Goal: Information Seeking & Learning: Find specific page/section

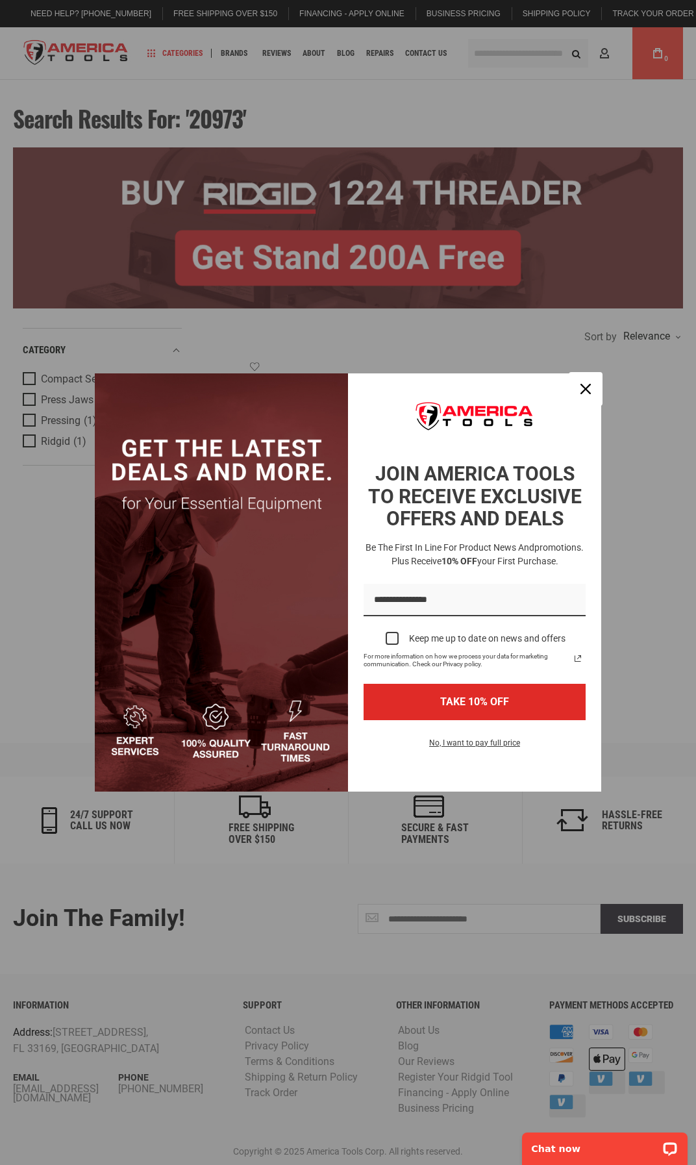
click at [590, 388] on icon "close icon" at bounding box center [586, 389] width 10 height 10
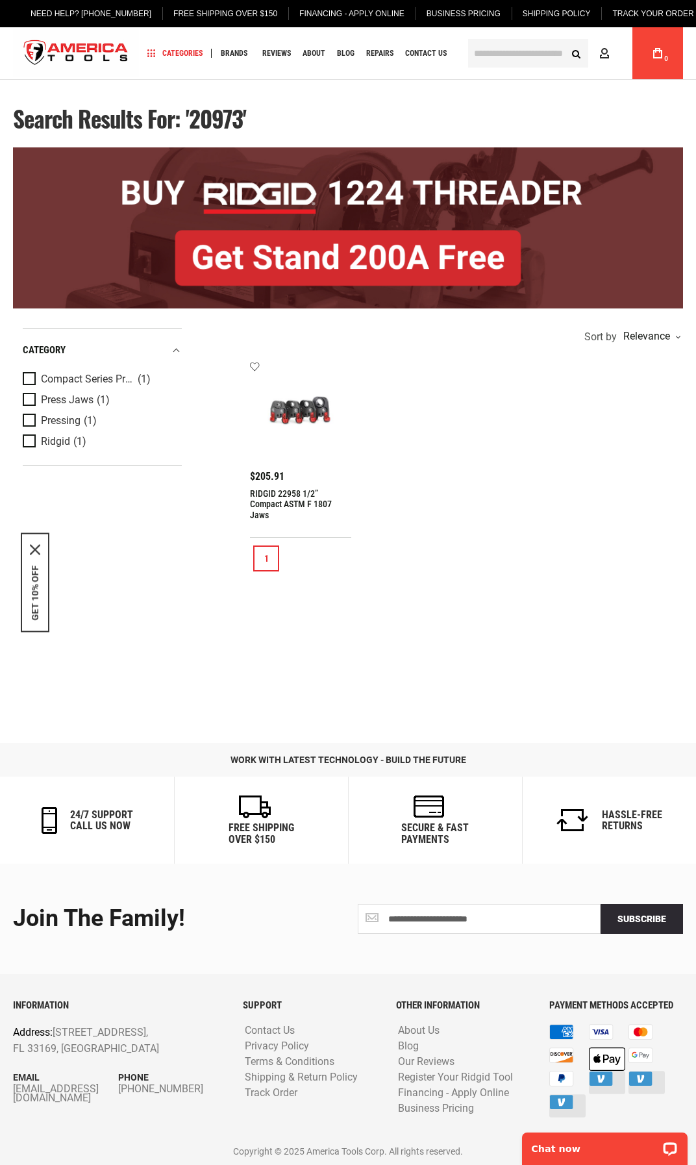
click at [518, 53] on input "text" at bounding box center [528, 53] width 120 height 29
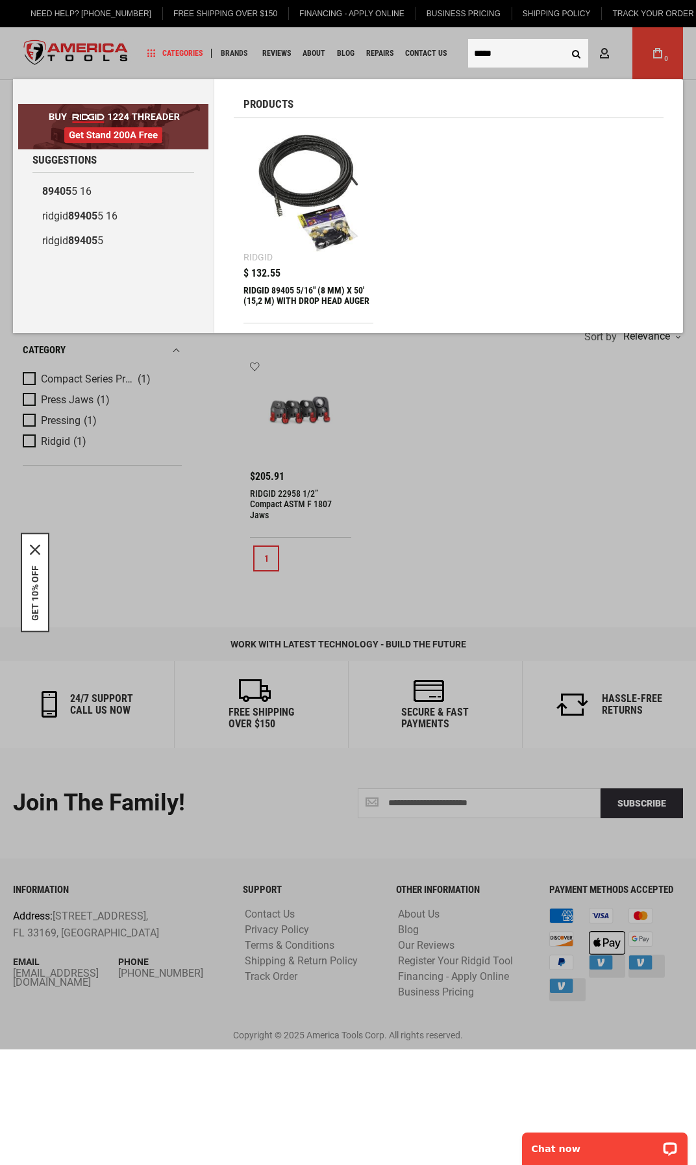
type input "*****"
click at [328, 186] on img at bounding box center [309, 193] width 118 height 118
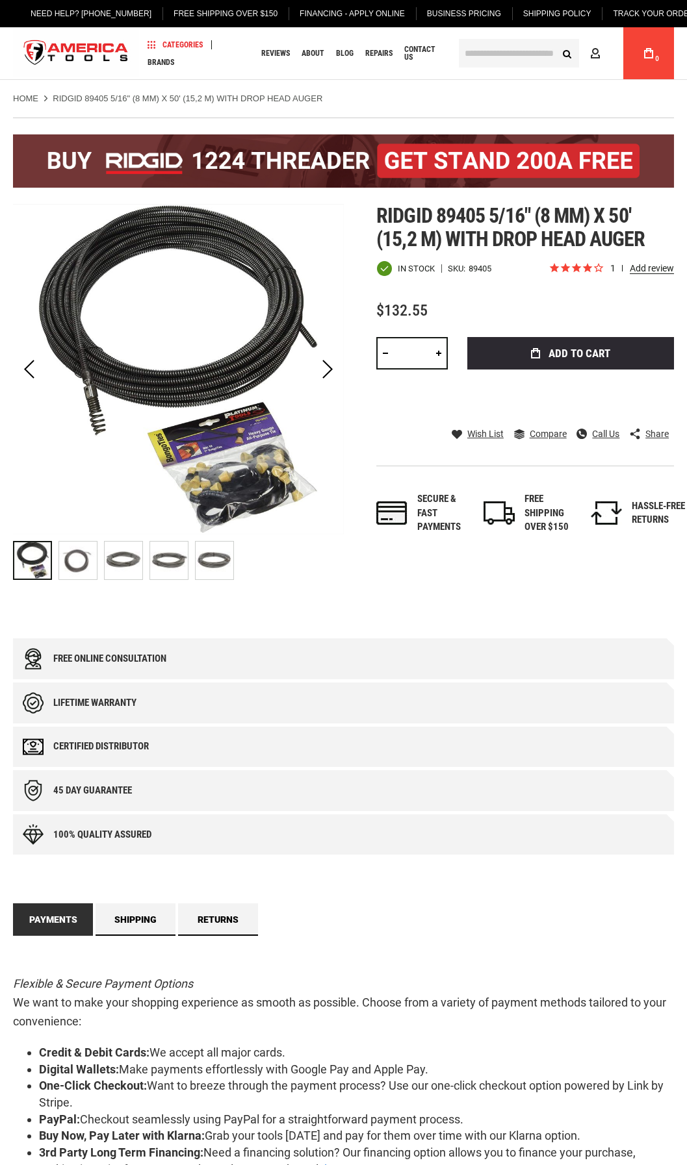
click at [336, 427] on div "Next" at bounding box center [327, 369] width 32 height 331
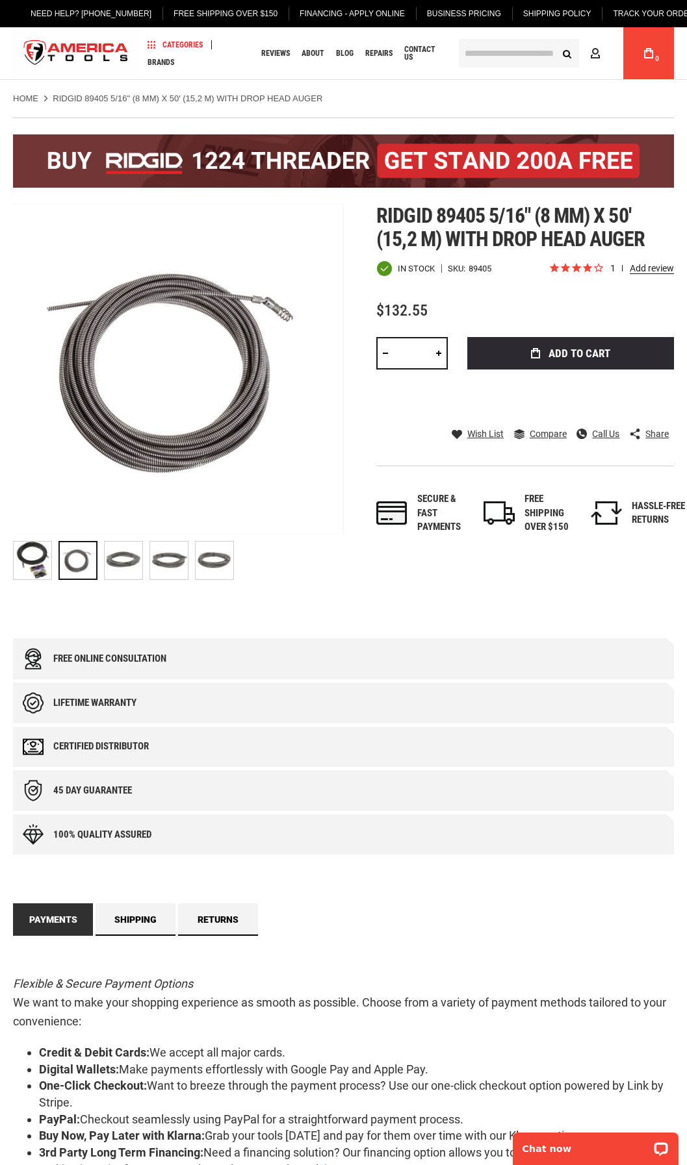
click at [364, 437] on div "Skip to the end of the images gallery Skip to the beginning of the images galle…" at bounding box center [343, 395] width 661 height 383
click at [120, 570] on img at bounding box center [124, 561] width 38 height 38
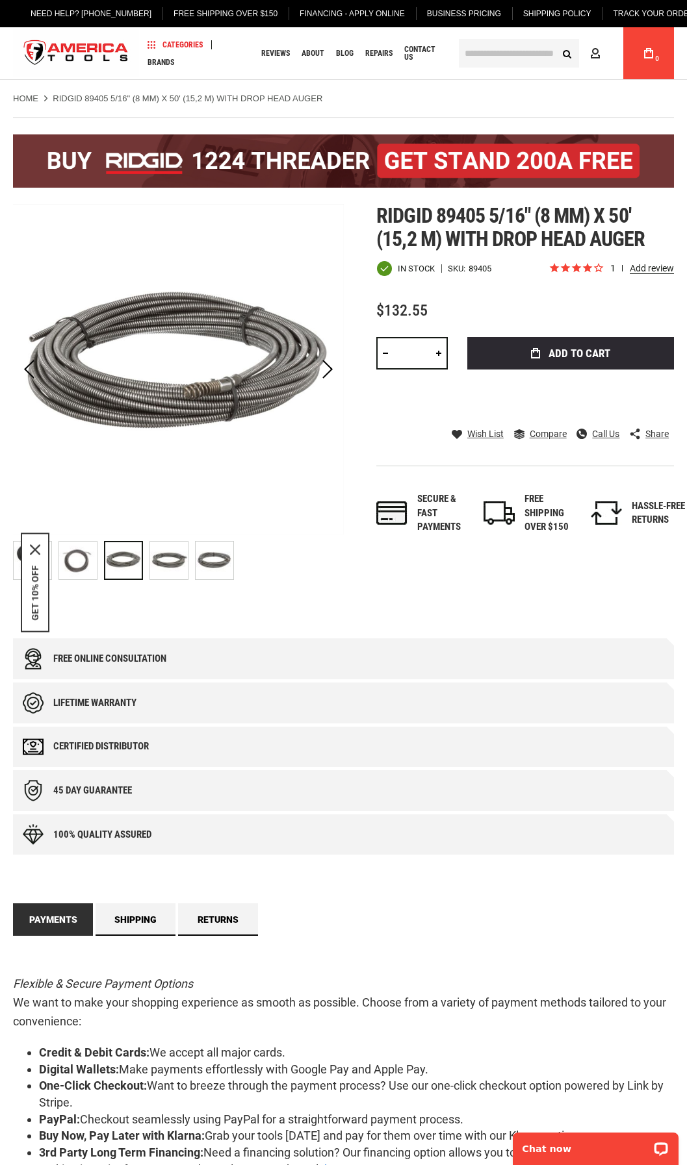
click at [86, 567] on img at bounding box center [78, 561] width 38 height 38
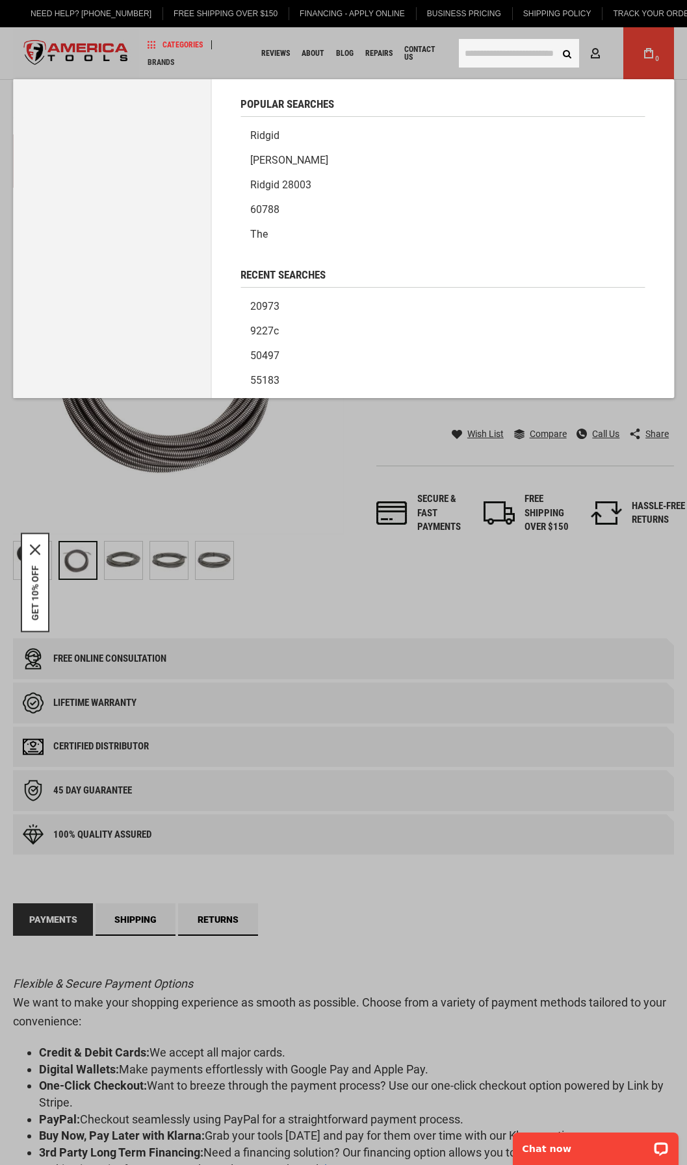
click at [466, 54] on input "text" at bounding box center [519, 53] width 120 height 29
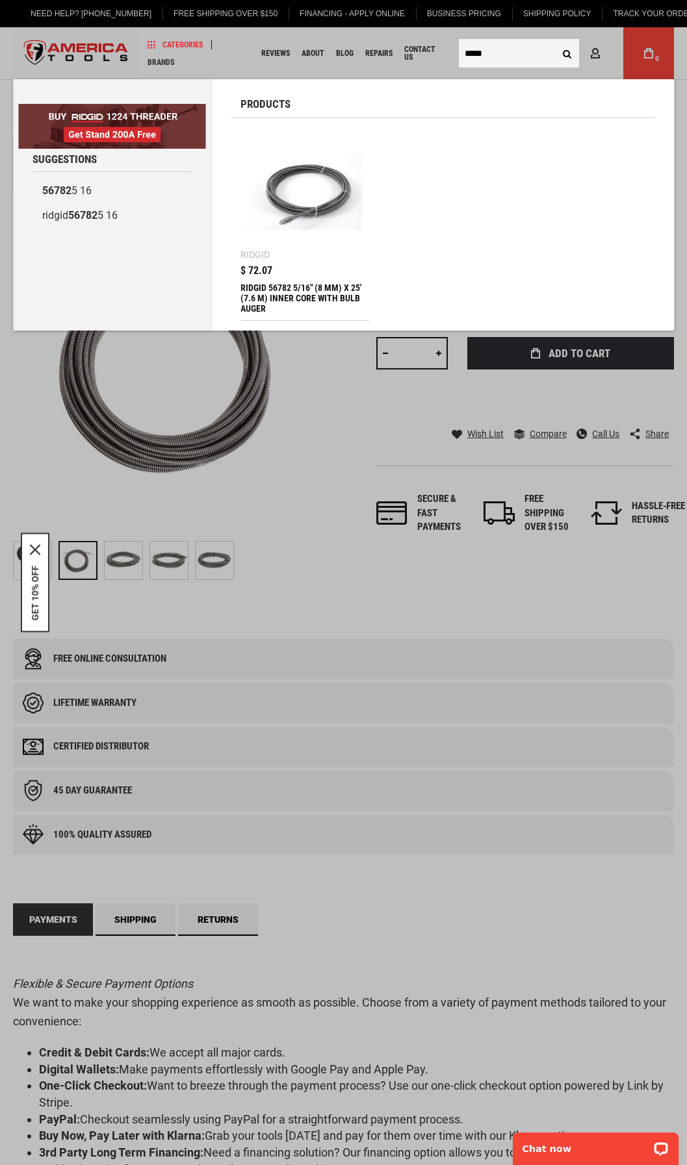
type input "*****"
click at [284, 203] on img at bounding box center [304, 191] width 115 height 115
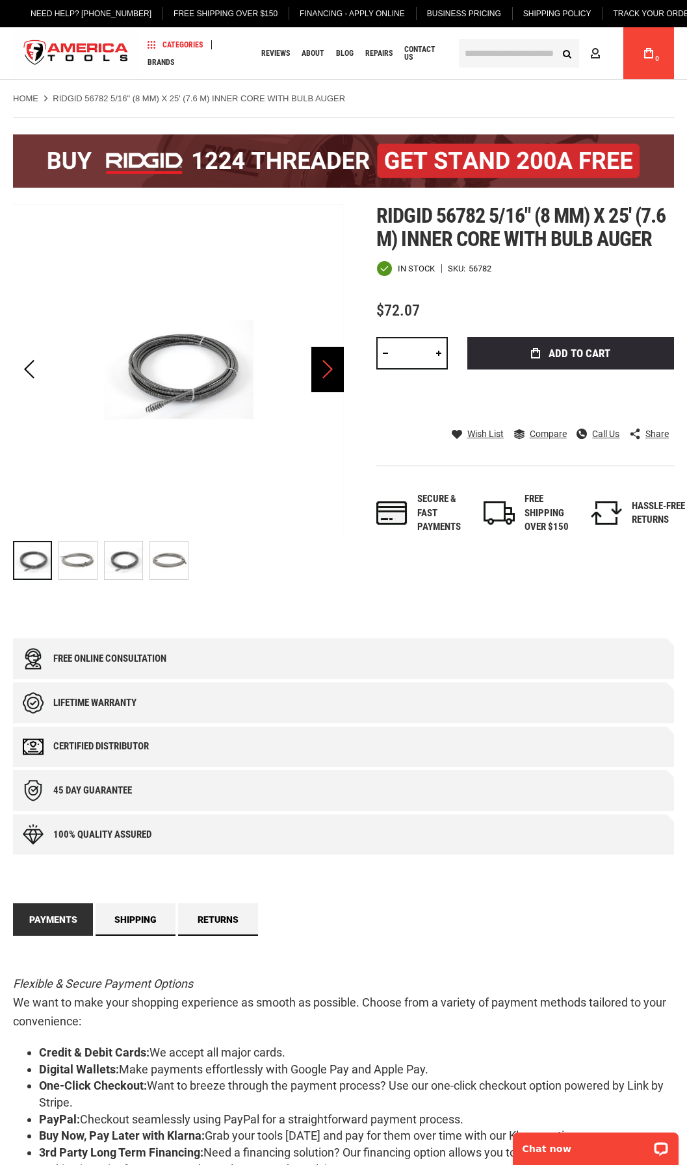
click at [329, 366] on div "Next" at bounding box center [327, 369] width 32 height 45
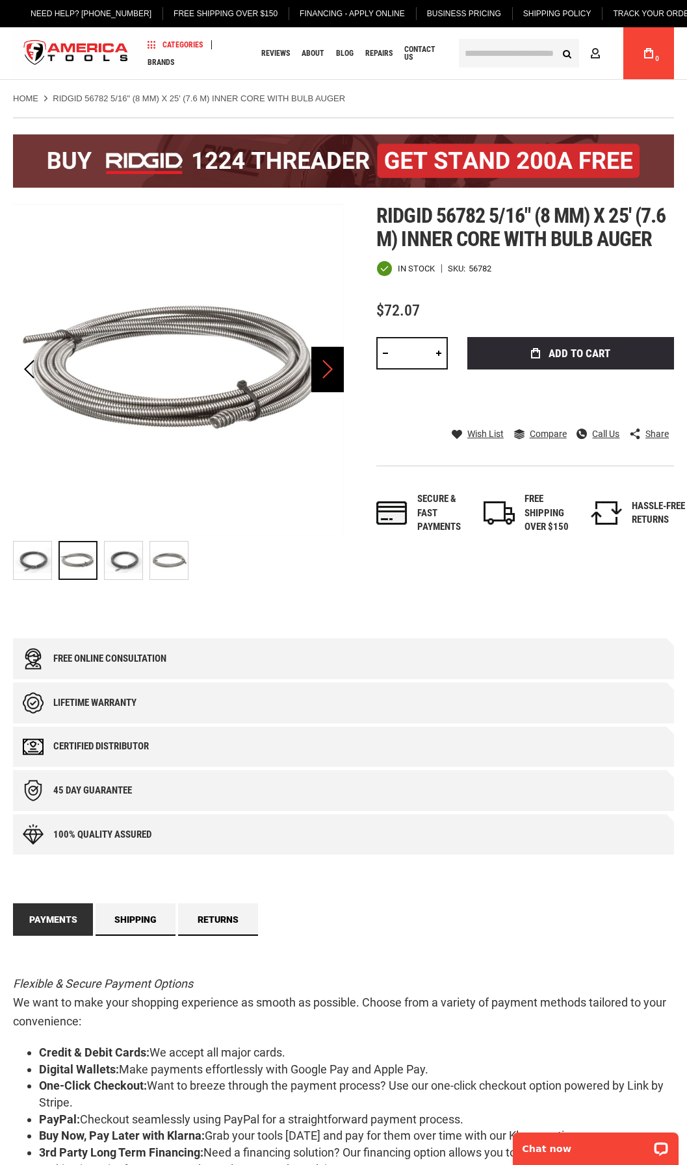
click at [329, 368] on div "Next" at bounding box center [327, 369] width 32 height 45
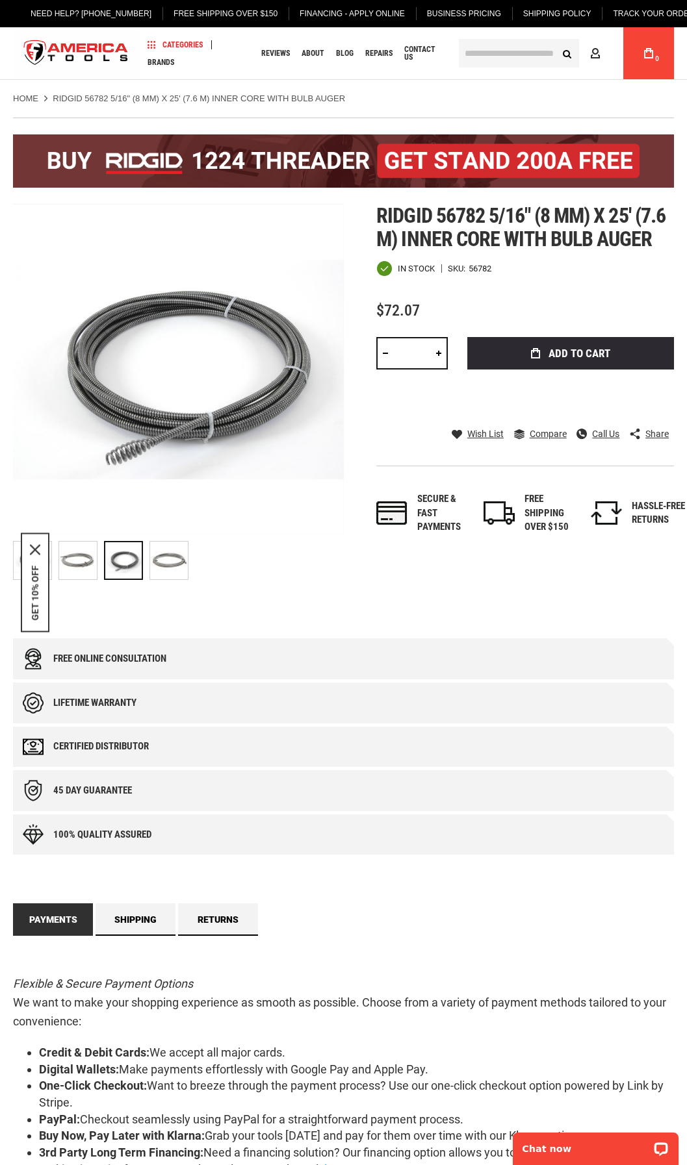
click at [473, 51] on input "text" at bounding box center [519, 53] width 120 height 29
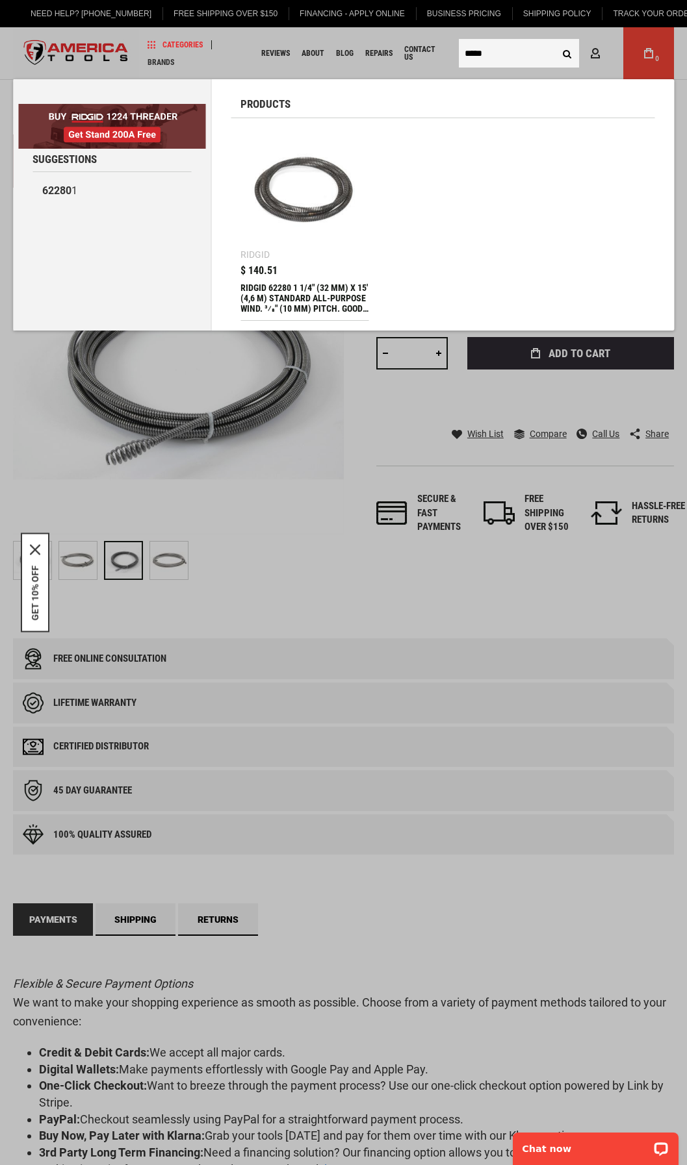
type input "*****"
click at [377, 249] on ul "Ridgid $ 140.51 RIDGID 62280 1 1/4" (32 MM) X 15' (4,6 M) STANDARD ALL-PURPOSE …" at bounding box center [443, 224] width 424 height 193
click at [534, 138] on ul "Ridgid $ 140.51 RIDGID 62280 1 1/4" (32 MM) X 15' (4,6 M) STANDARD ALL-PURPOSE …" at bounding box center [443, 224] width 424 height 193
click at [483, 182] on ul "Ridgid $ 140.51 RIDGID 62280 1 1/4" (32 MM) X 15' (4,6 M) STANDARD ALL-PURPOSE …" at bounding box center [443, 224] width 424 height 193
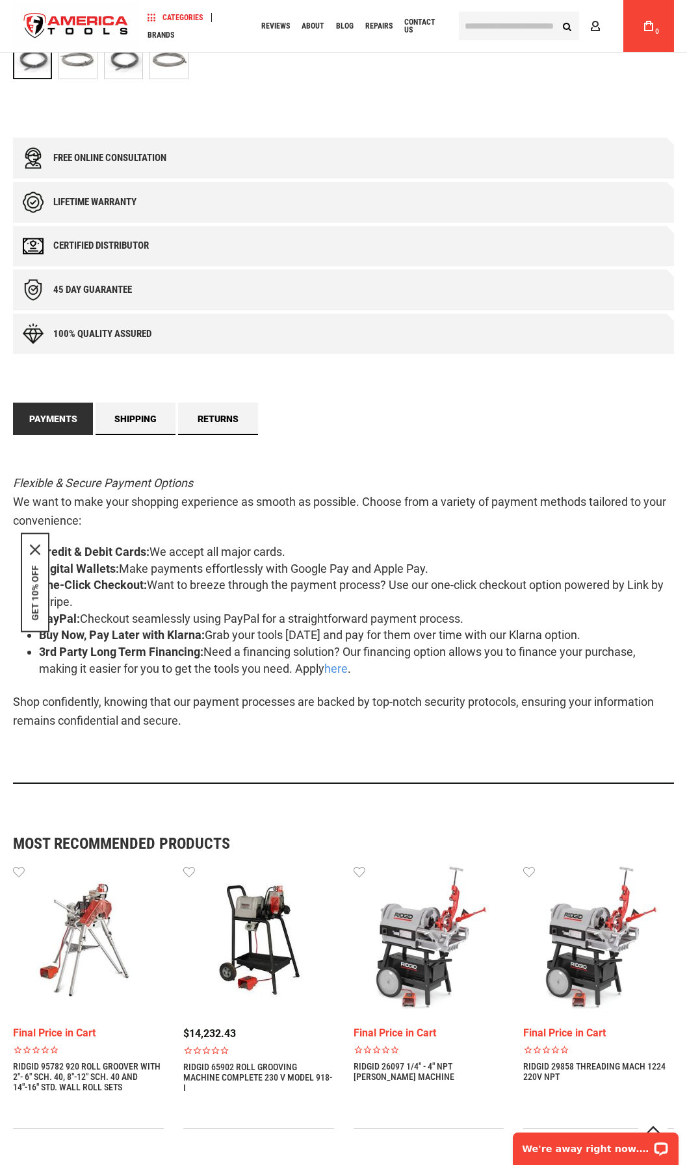
scroll to position [520, 0]
